Goal: Task Accomplishment & Management: Manage account settings

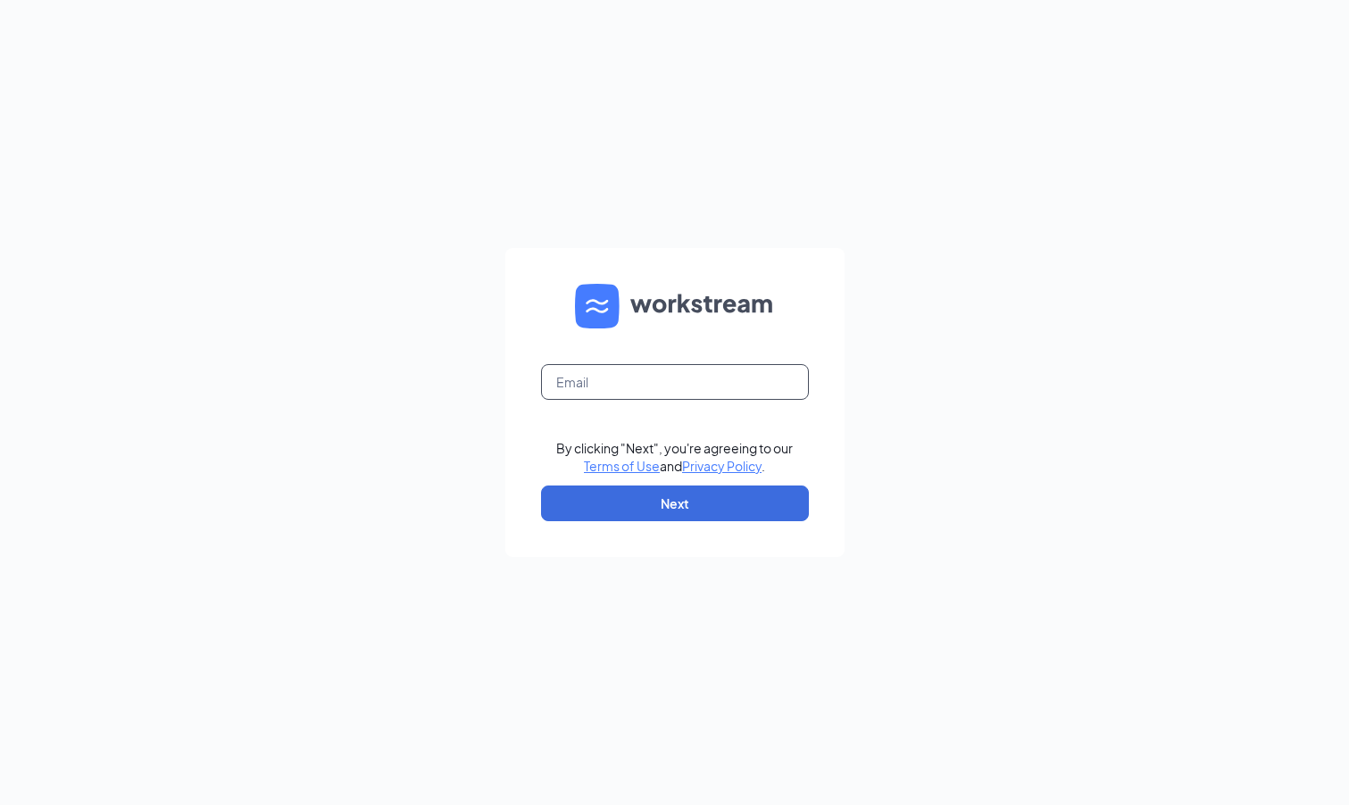
click at [651, 381] on input "text" at bounding box center [675, 382] width 268 height 36
type input "k"
type input "[PERSON_NAME][EMAIL_ADDRESS][PERSON_NAME][DOMAIN_NAME]"
click at [660, 345] on form "[PERSON_NAME][EMAIL_ADDRESS][PERSON_NAME][DOMAIN_NAME] By clicking "Next", you'…" at bounding box center [674, 402] width 339 height 309
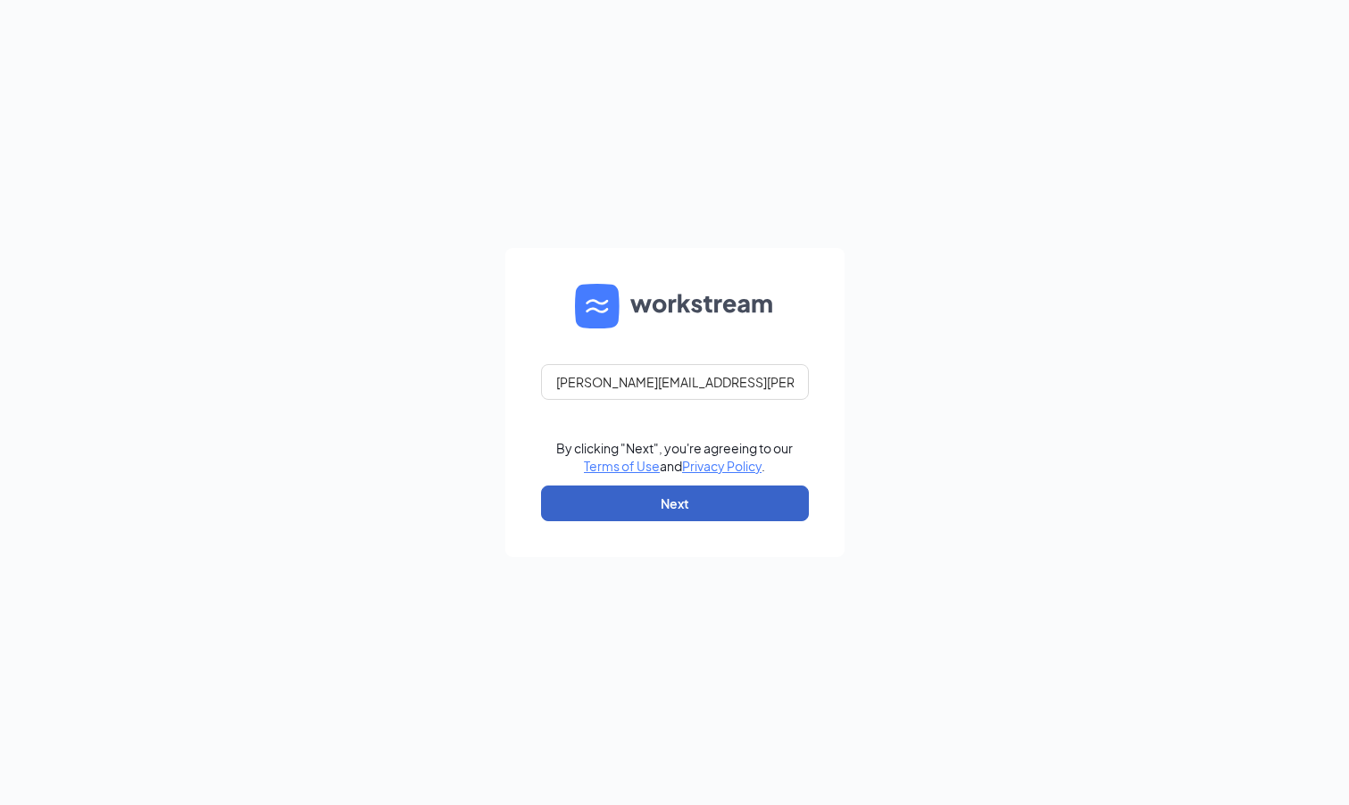
click at [658, 496] on button "Next" at bounding box center [675, 504] width 268 height 36
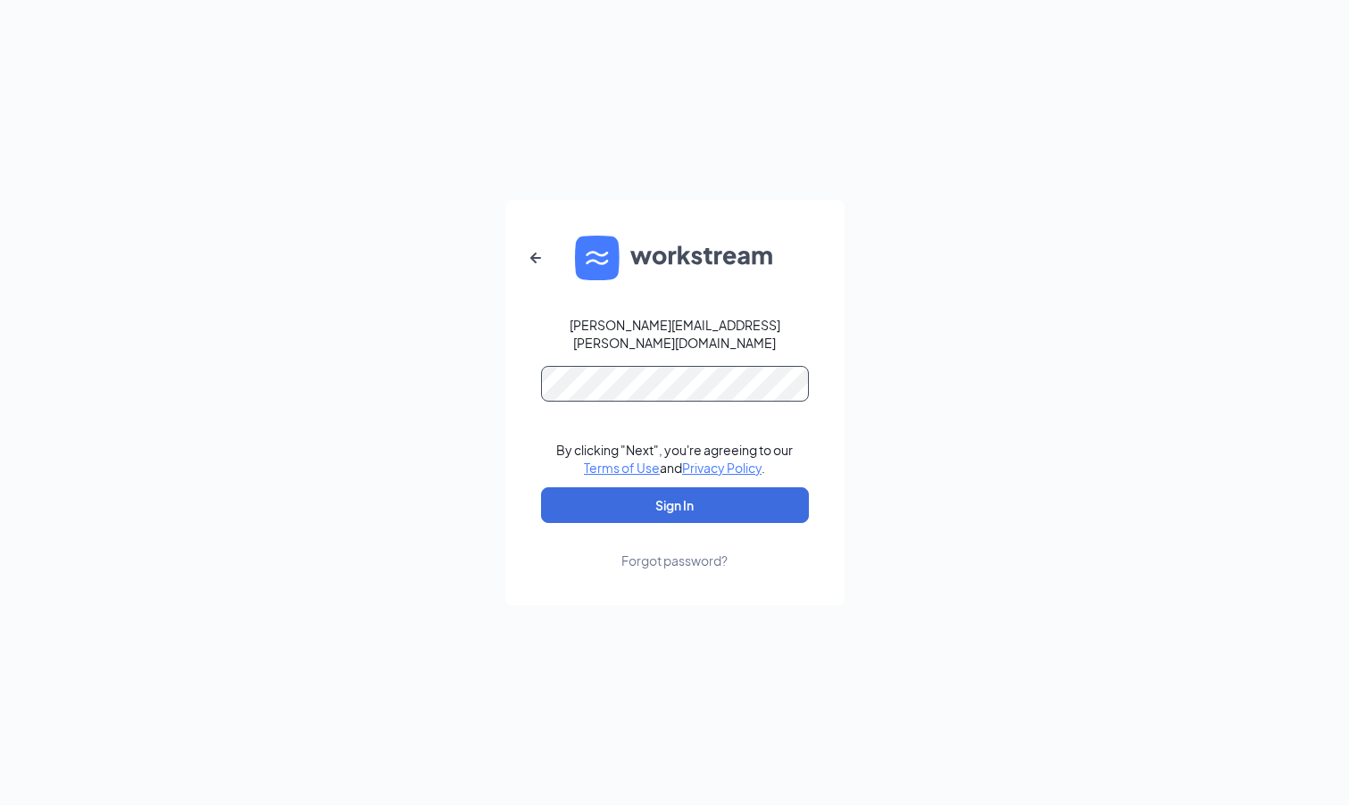
click at [541, 487] on button "Sign In" at bounding box center [675, 505] width 268 height 36
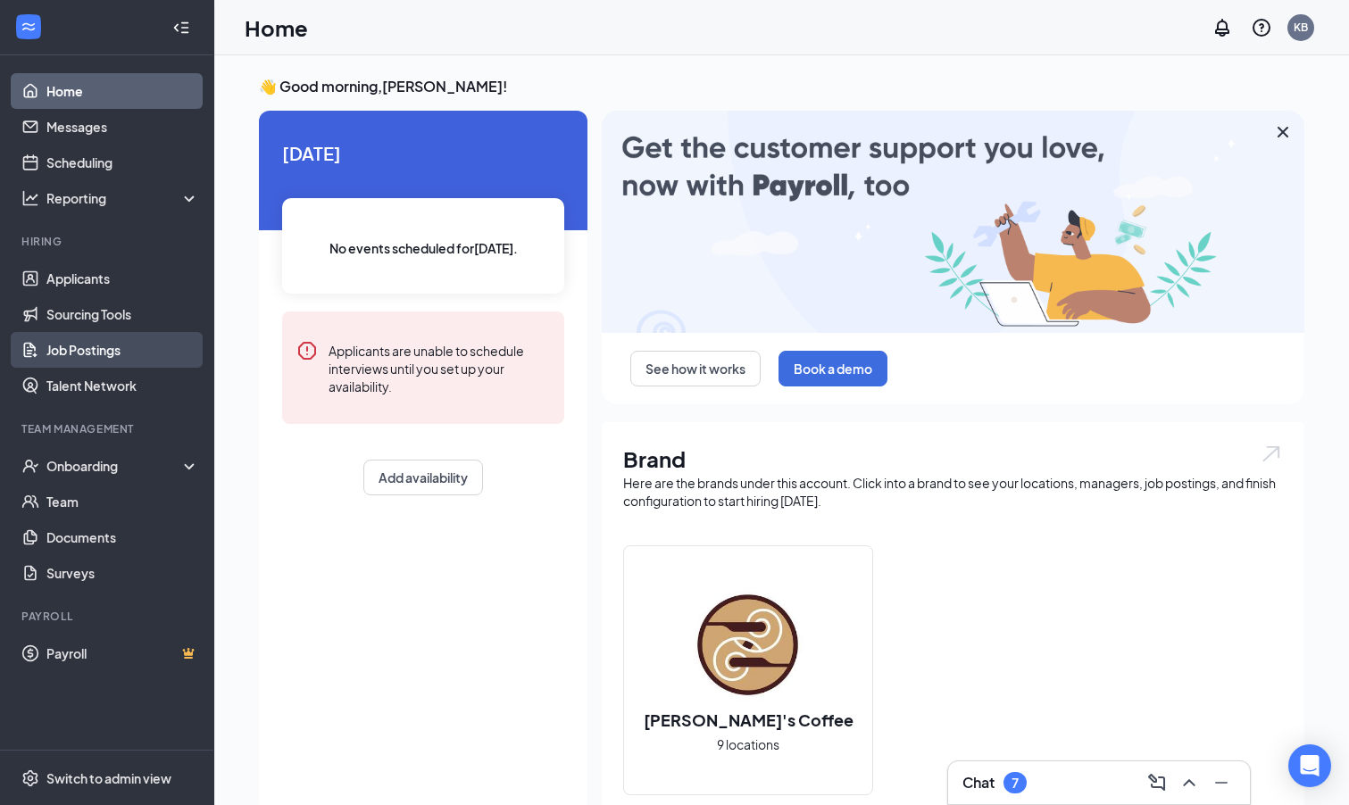
click at [69, 345] on link "Job Postings" at bounding box center [122, 350] width 153 height 36
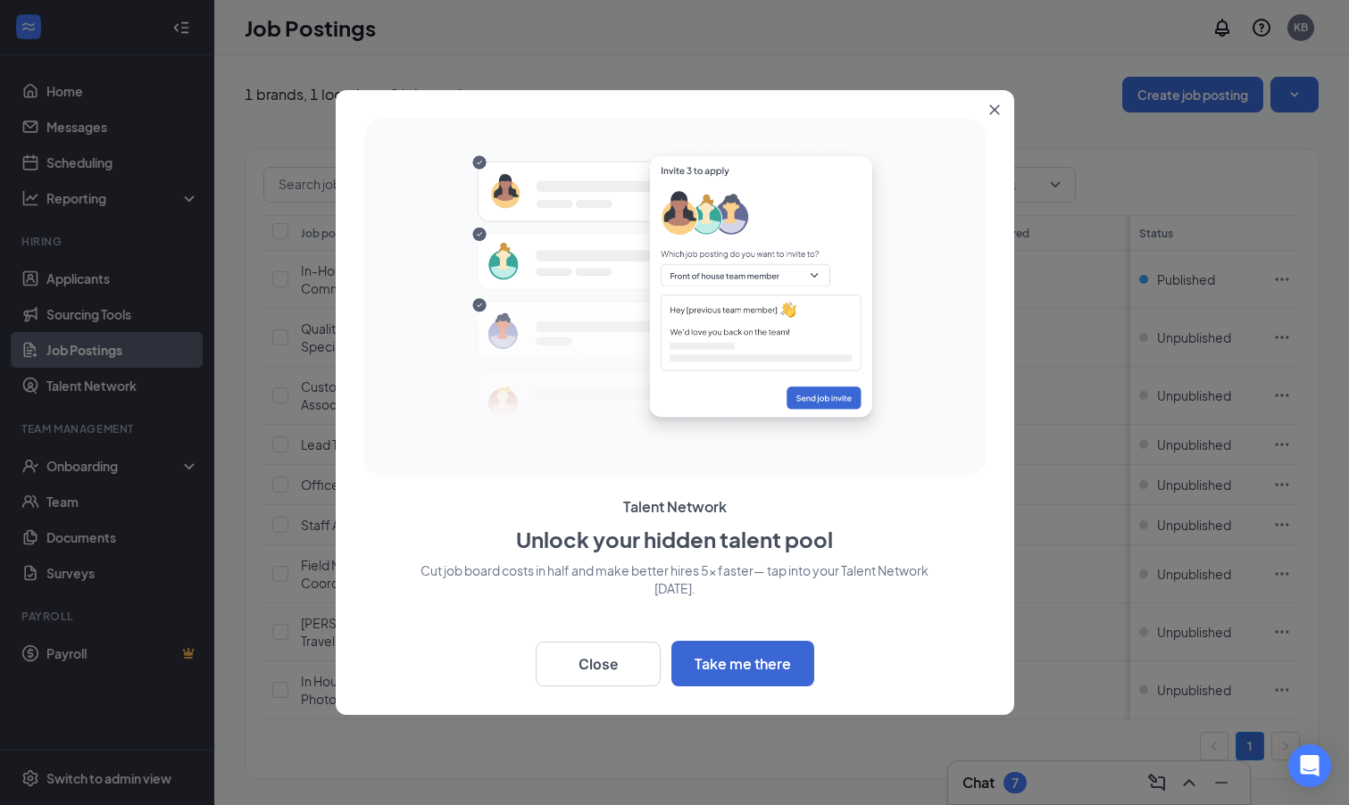
click at [993, 109] on icon "Close" at bounding box center [994, 110] width 10 height 10
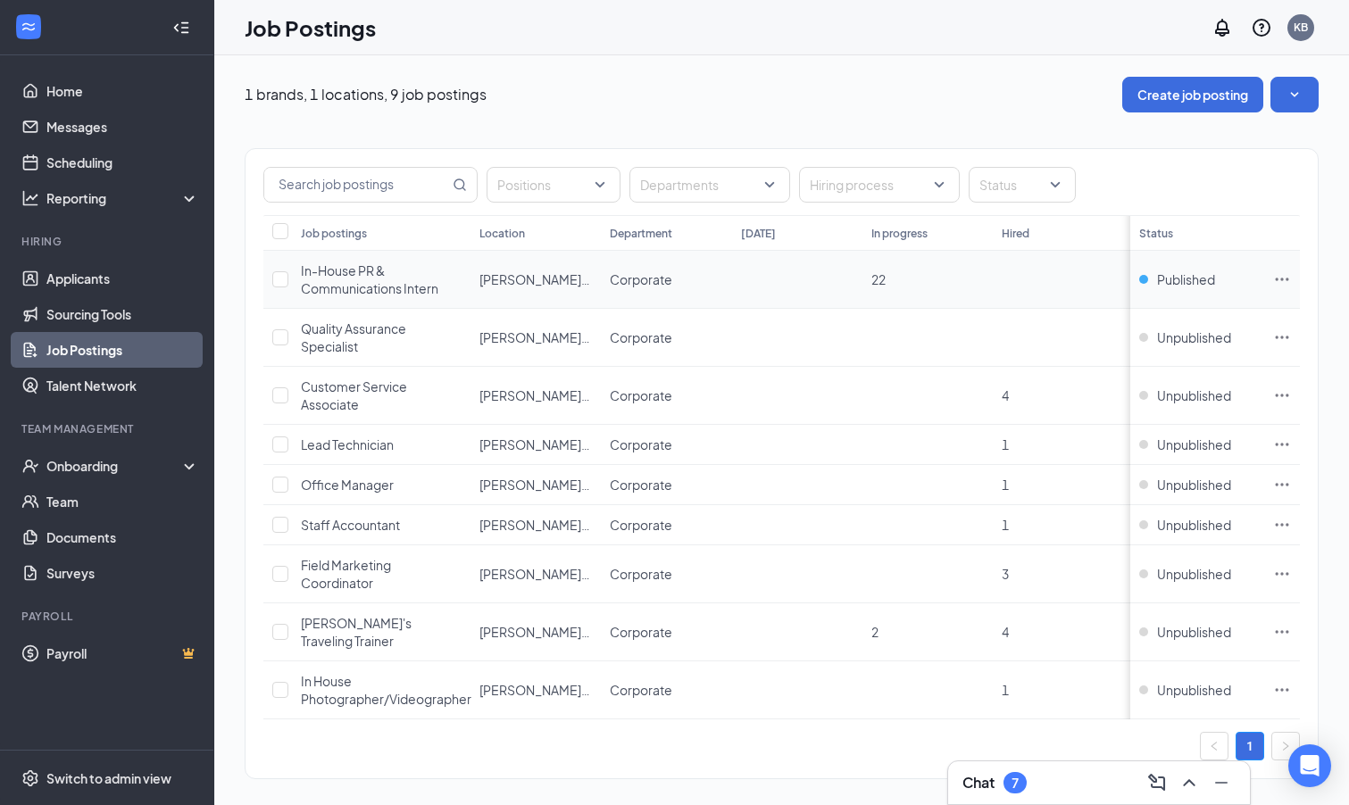
click at [350, 278] on div "In-House PR & Communications Intern" at bounding box center [381, 280] width 161 height 36
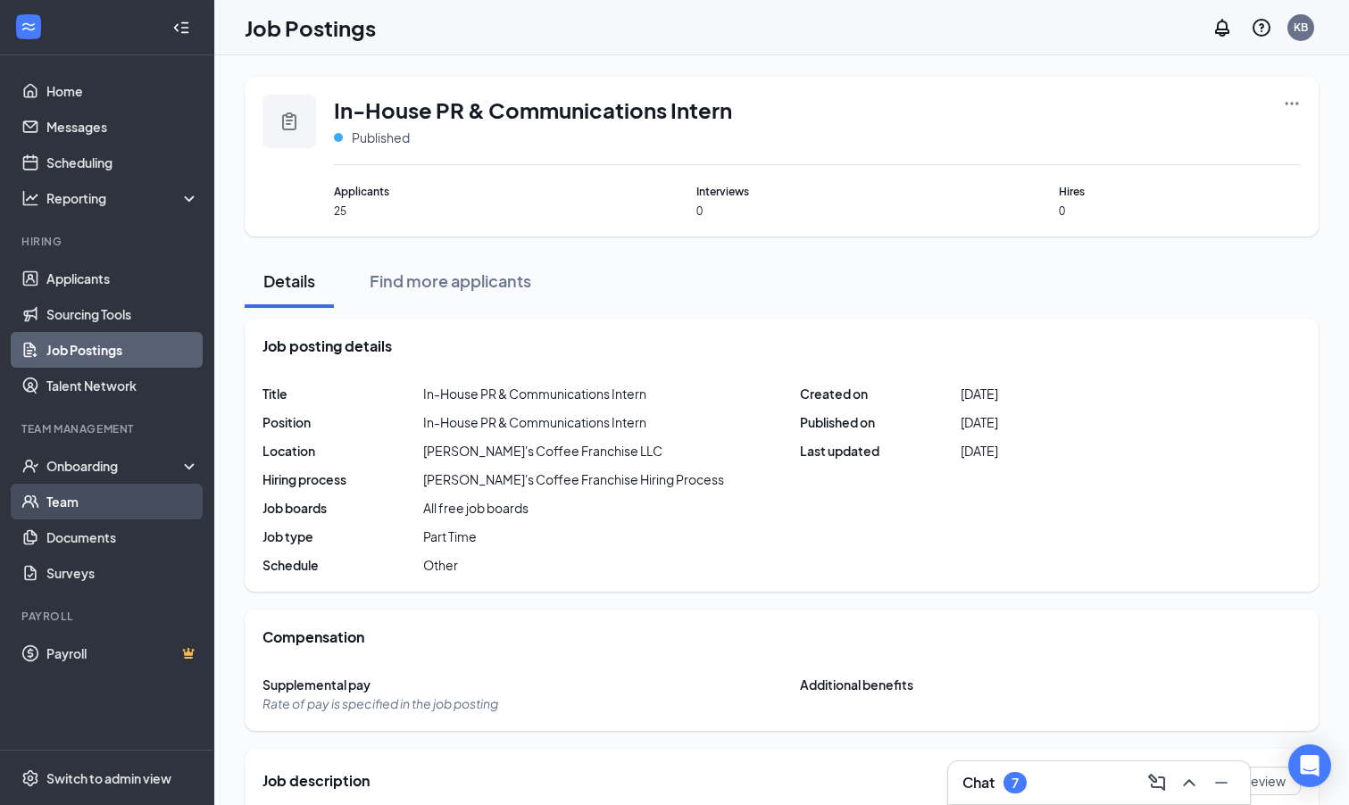
click at [66, 497] on link "Team" at bounding box center [122, 502] width 153 height 36
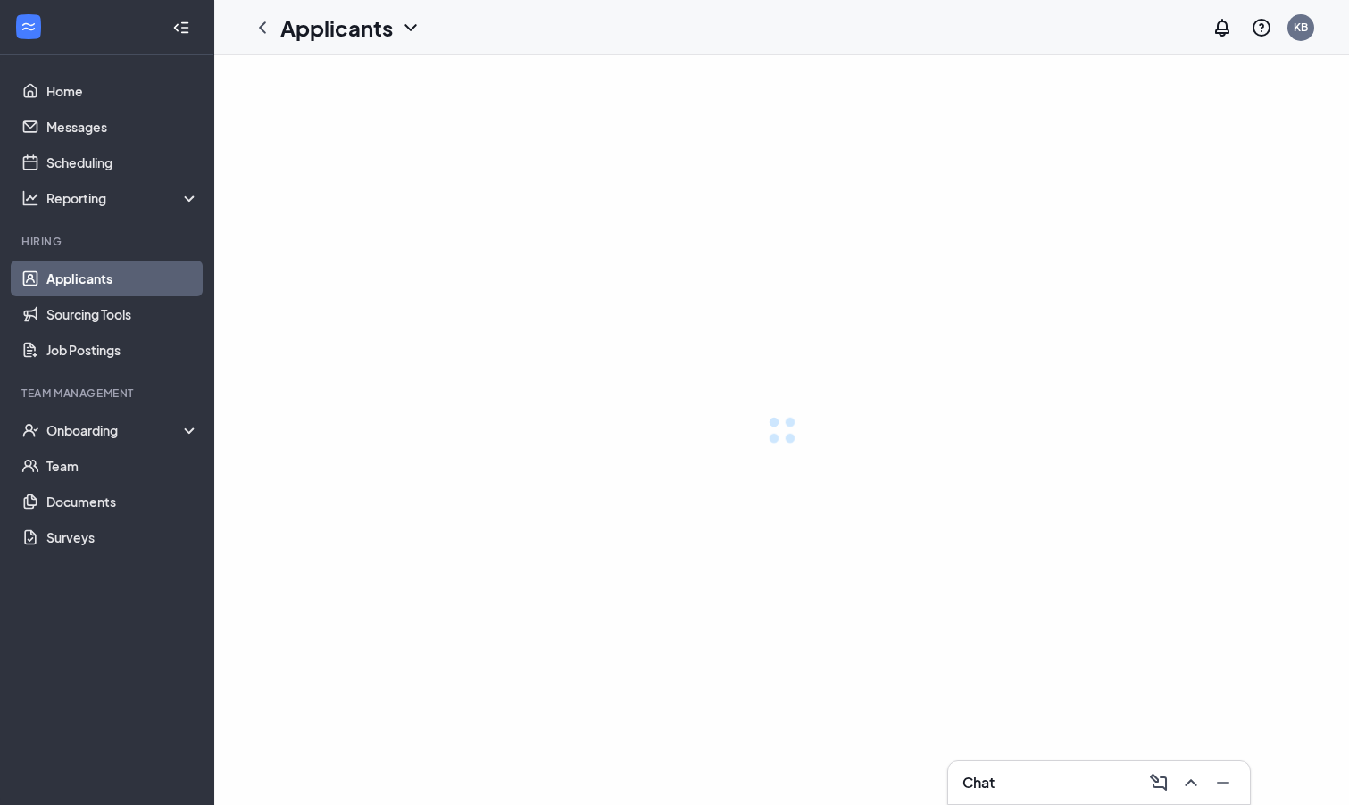
click at [121, 782] on ul "Home Messages Scheduling Reporting Hiring Applicants Sourcing Tools Job Posting…" at bounding box center [106, 430] width 213 height 750
click at [121, 782] on div "Switch to admin view" at bounding box center [108, 778] width 125 height 18
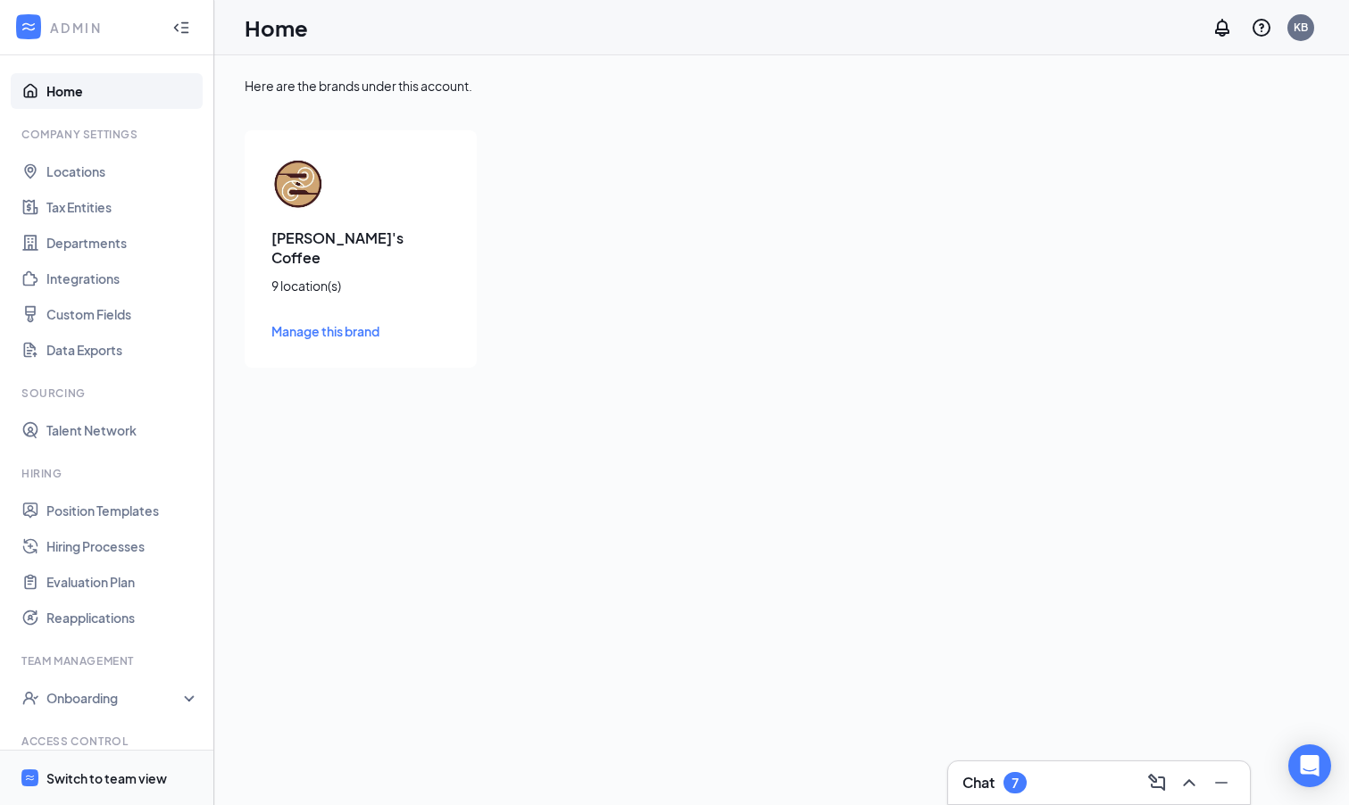
click at [103, 779] on div "Switch to team view" at bounding box center [106, 778] width 120 height 18
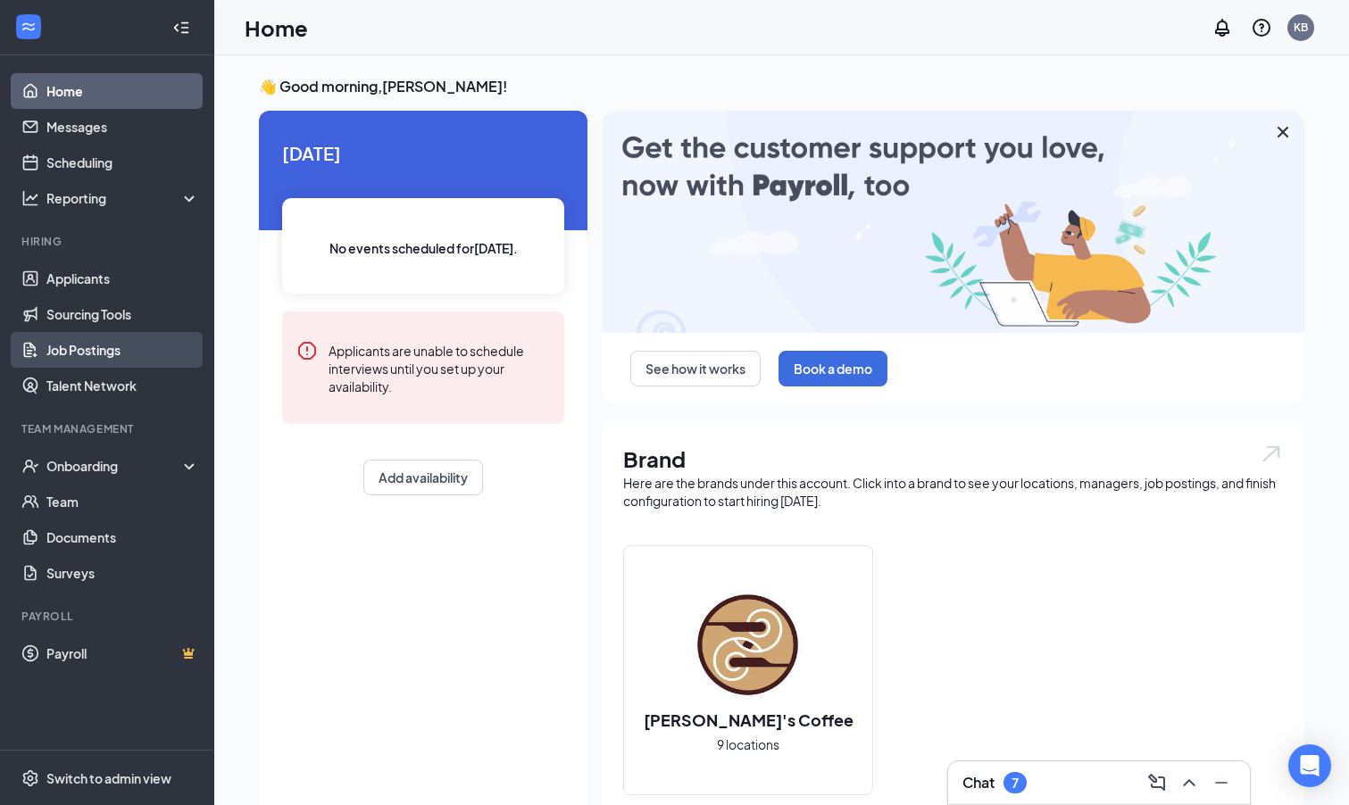
click at [80, 345] on link "Job Postings" at bounding box center [122, 350] width 153 height 36
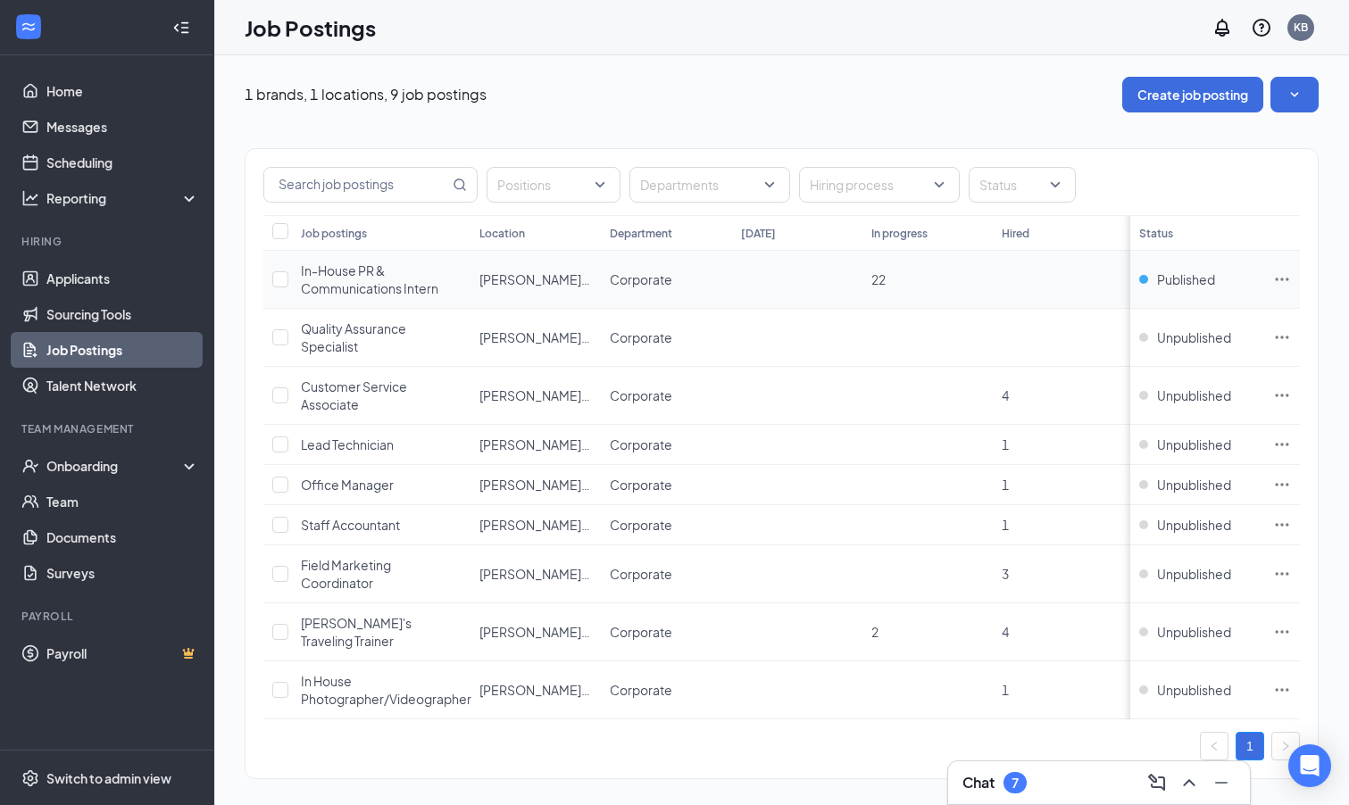
click at [1276, 278] on icon "Ellipses" at bounding box center [1282, 279] width 13 height 3
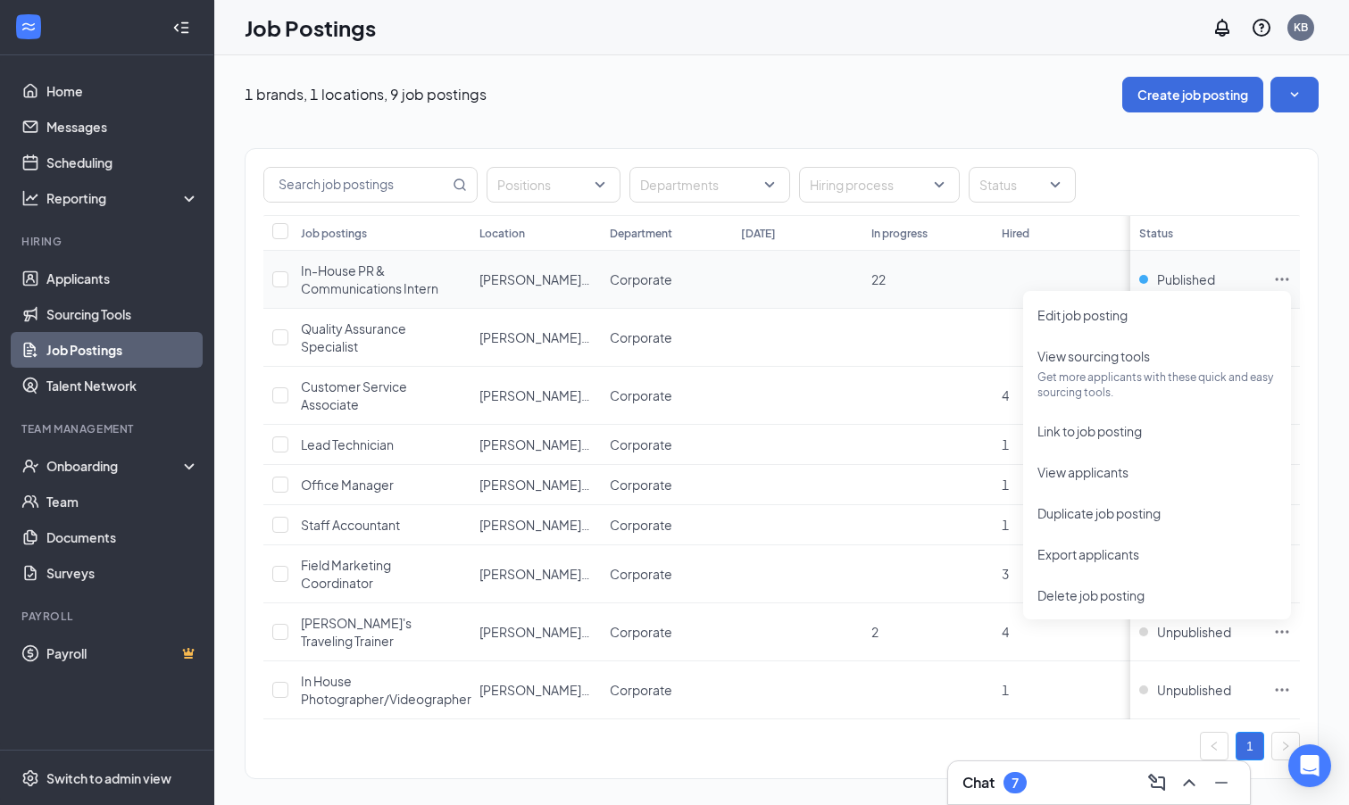
click at [1276, 278] on icon "Ellipses" at bounding box center [1282, 279] width 13 height 3
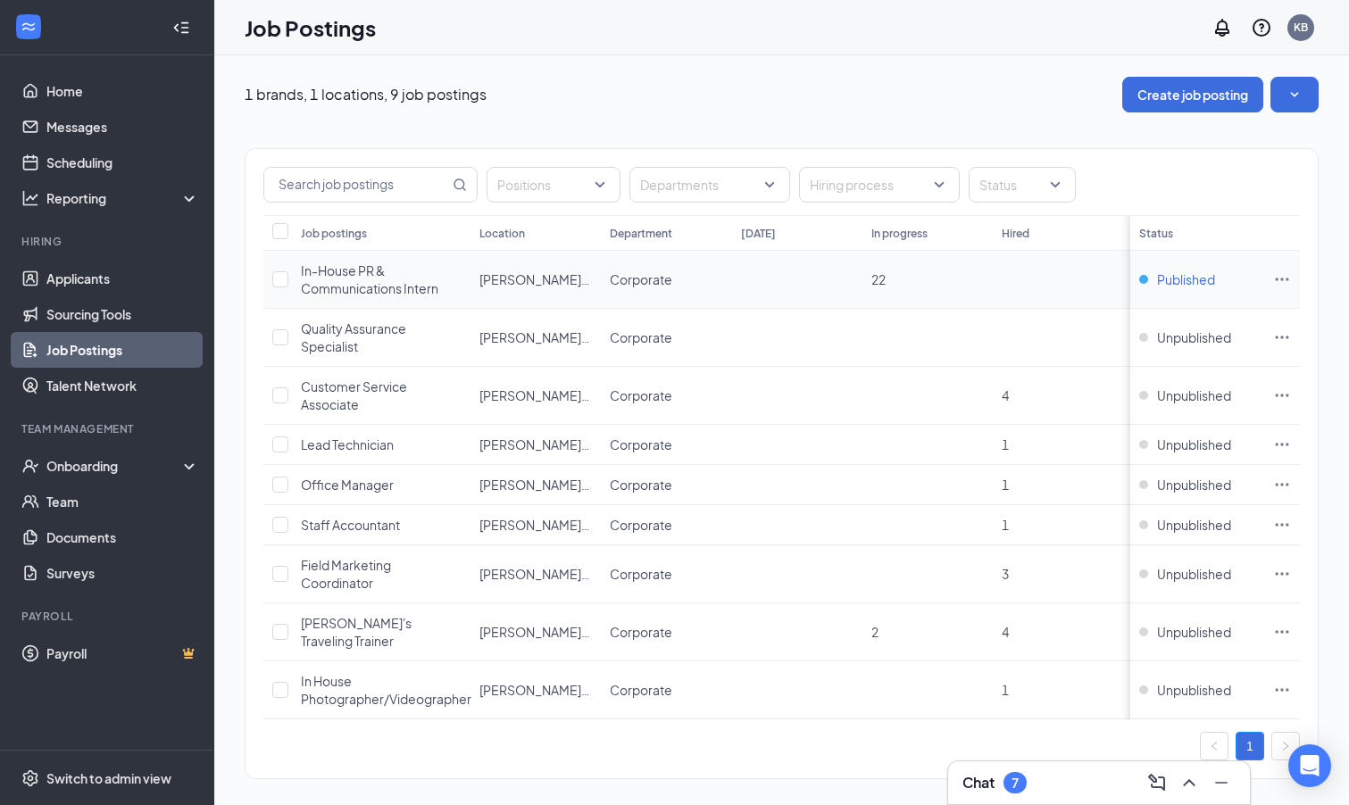
click at [1202, 270] on span "Published" at bounding box center [1186, 279] width 58 height 18
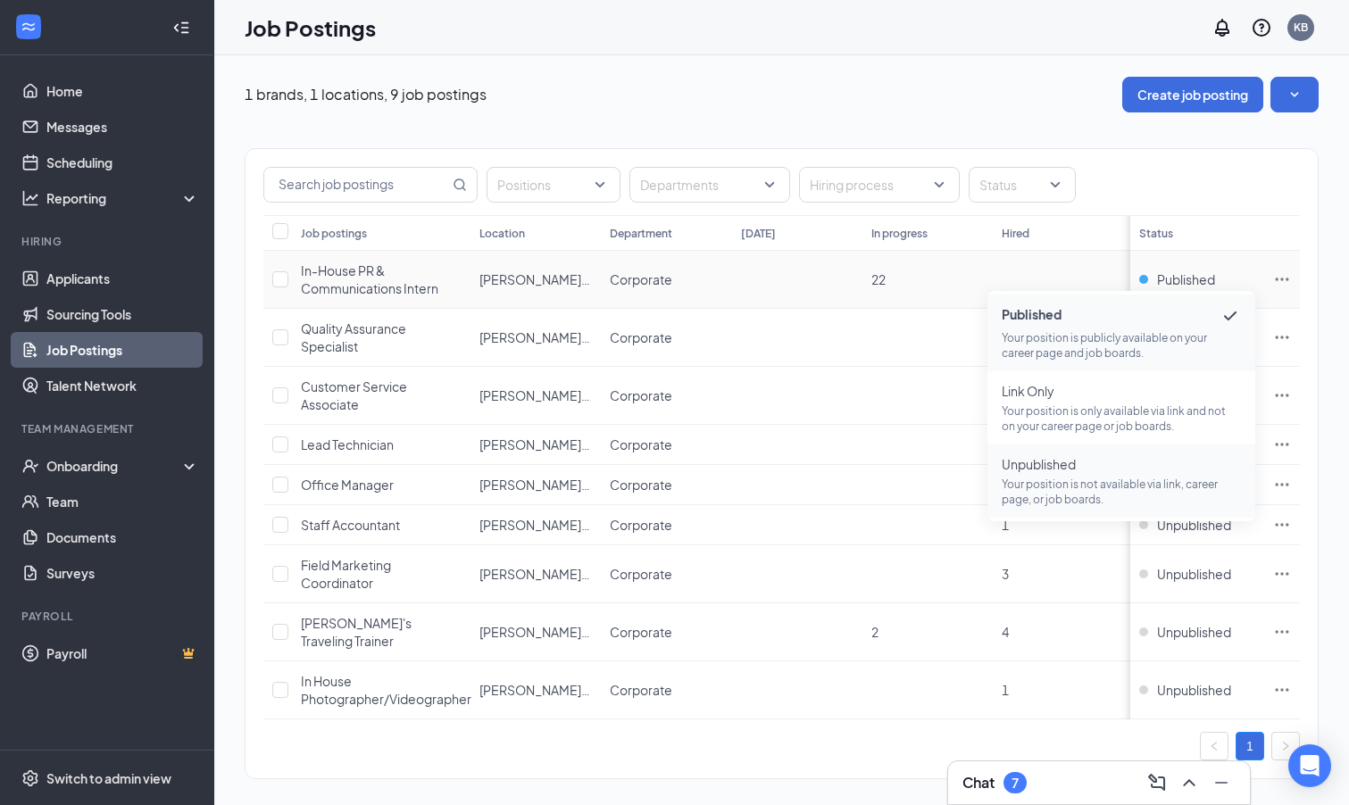
click at [1107, 493] on p "Your position is not available via link, career page, or job boards." at bounding box center [1120, 492] width 239 height 30
